Goal: Information Seeking & Learning: Learn about a topic

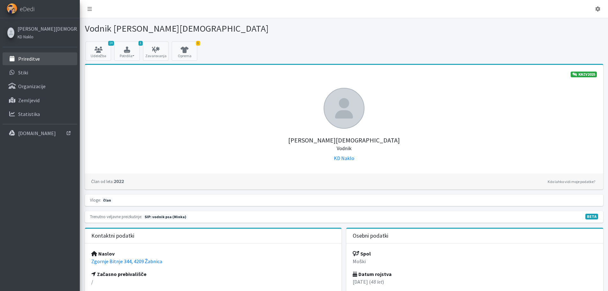
click at [36, 57] on p "Prireditve" at bounding box center [29, 59] width 22 height 6
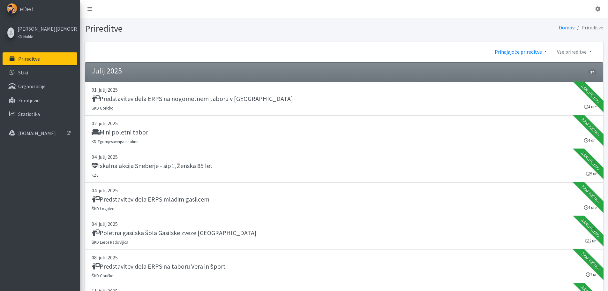
click at [506, 51] on link "Prihajajoče prireditve" at bounding box center [520, 51] width 62 height 13
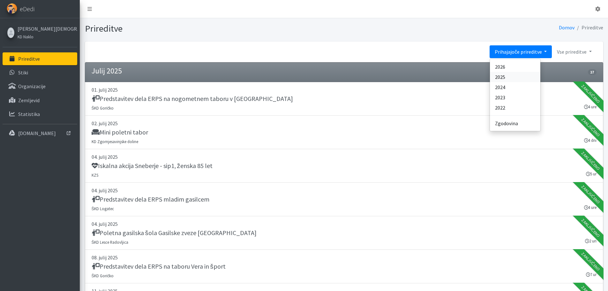
click at [504, 78] on link "2025" at bounding box center [515, 77] width 50 height 10
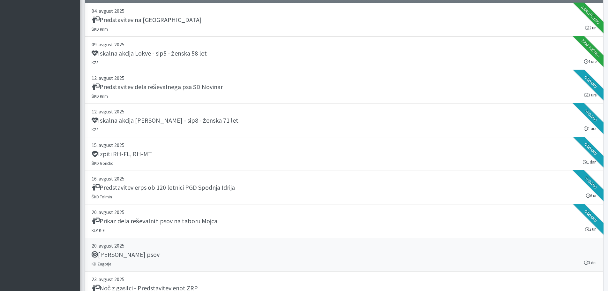
scroll to position [6958, 0]
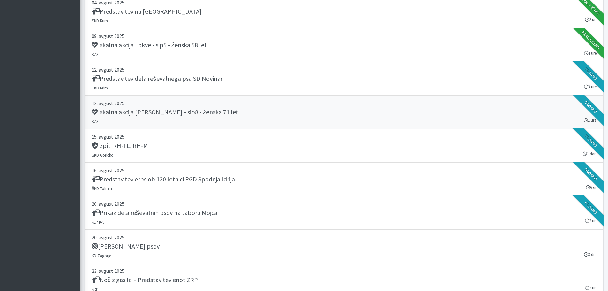
click at [201, 113] on h5 "Iskalna akcija Močile - Črnomelj - sip8 - ženska 71 let" at bounding box center [165, 112] width 147 height 8
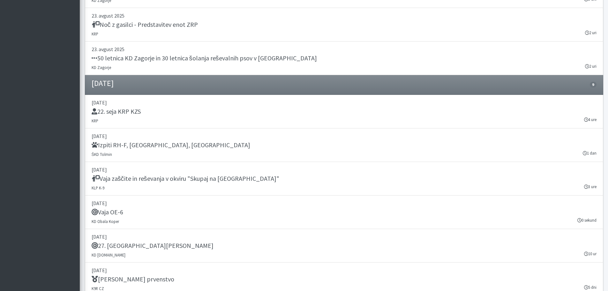
scroll to position [7213, 0]
click at [132, 110] on h5 "22. seja KRP KZS" at bounding box center [116, 111] width 49 height 8
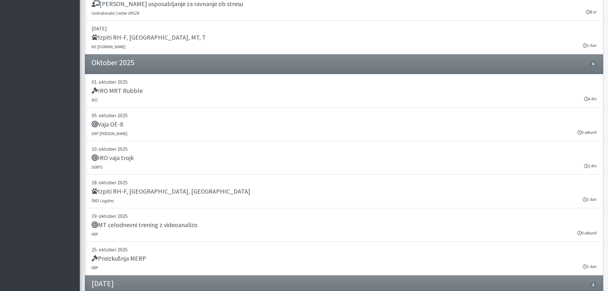
scroll to position [7427, 0]
